Goal: Information Seeking & Learning: Learn about a topic

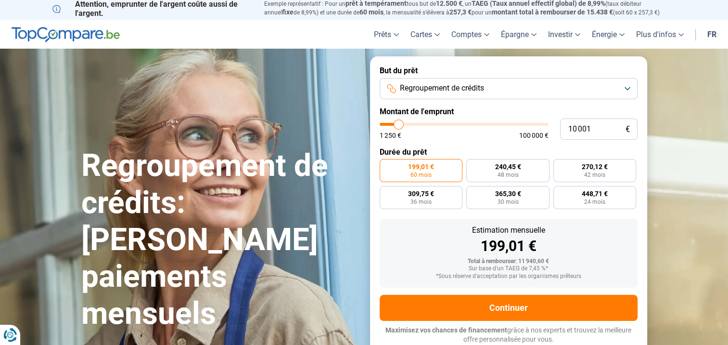
type input "48 000"
type input "48000"
click at [460, 123] on input "range" at bounding box center [464, 124] width 169 height 3
radio input "false"
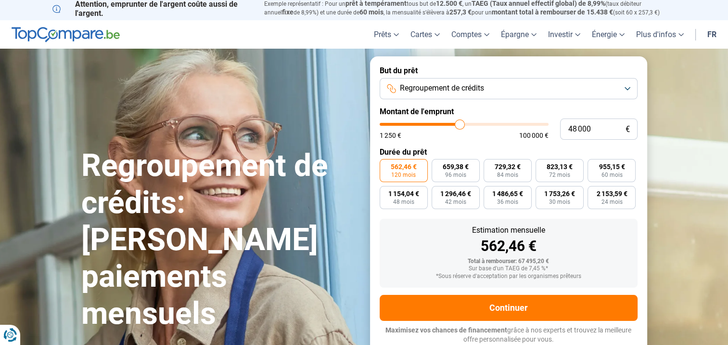
type input "49 000"
type input "49000"
type input "49 500"
type input "49500"
type input "49 750"
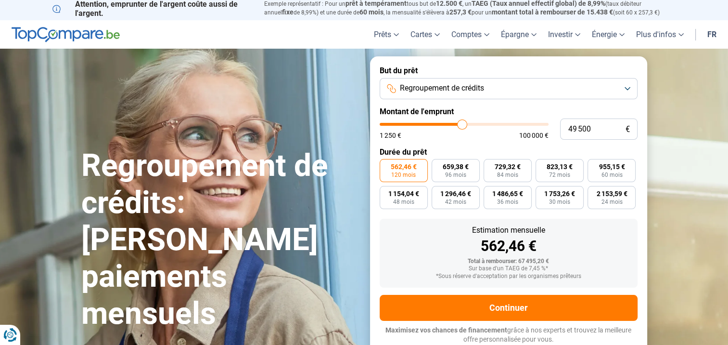
type input "49750"
type input "50 000"
type input "50000"
type input "50 500"
type input "50500"
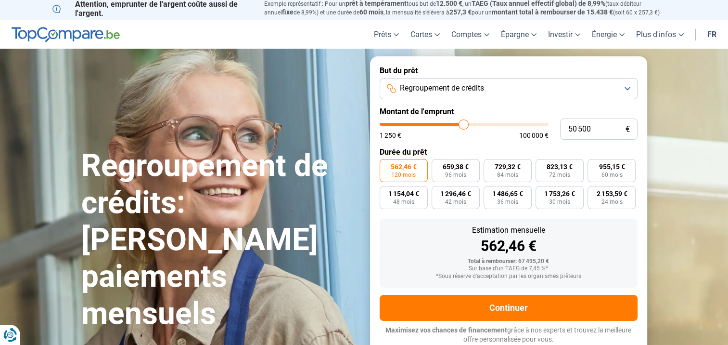
type input "50 750"
type input "50750"
type input "51 000"
type input "51000"
type input "50 750"
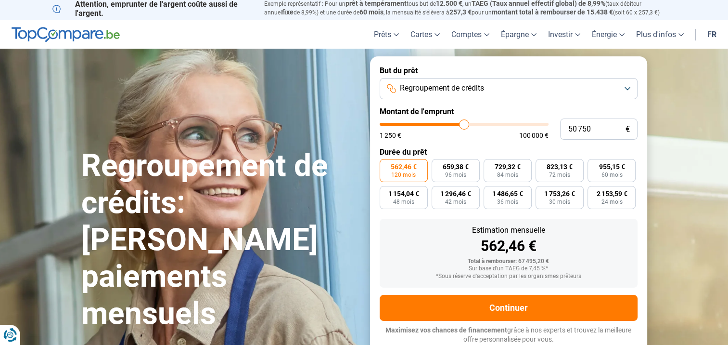
type input "50750"
click at [464, 124] on input "range" at bounding box center [464, 124] width 169 height 3
click at [547, 167] on span "870,29 €" at bounding box center [560, 166] width 26 height 7
click at [542, 165] on input "870,29 € 72 mois" at bounding box center [539, 162] width 6 height 6
radio input "true"
